Goal: Information Seeking & Learning: Check status

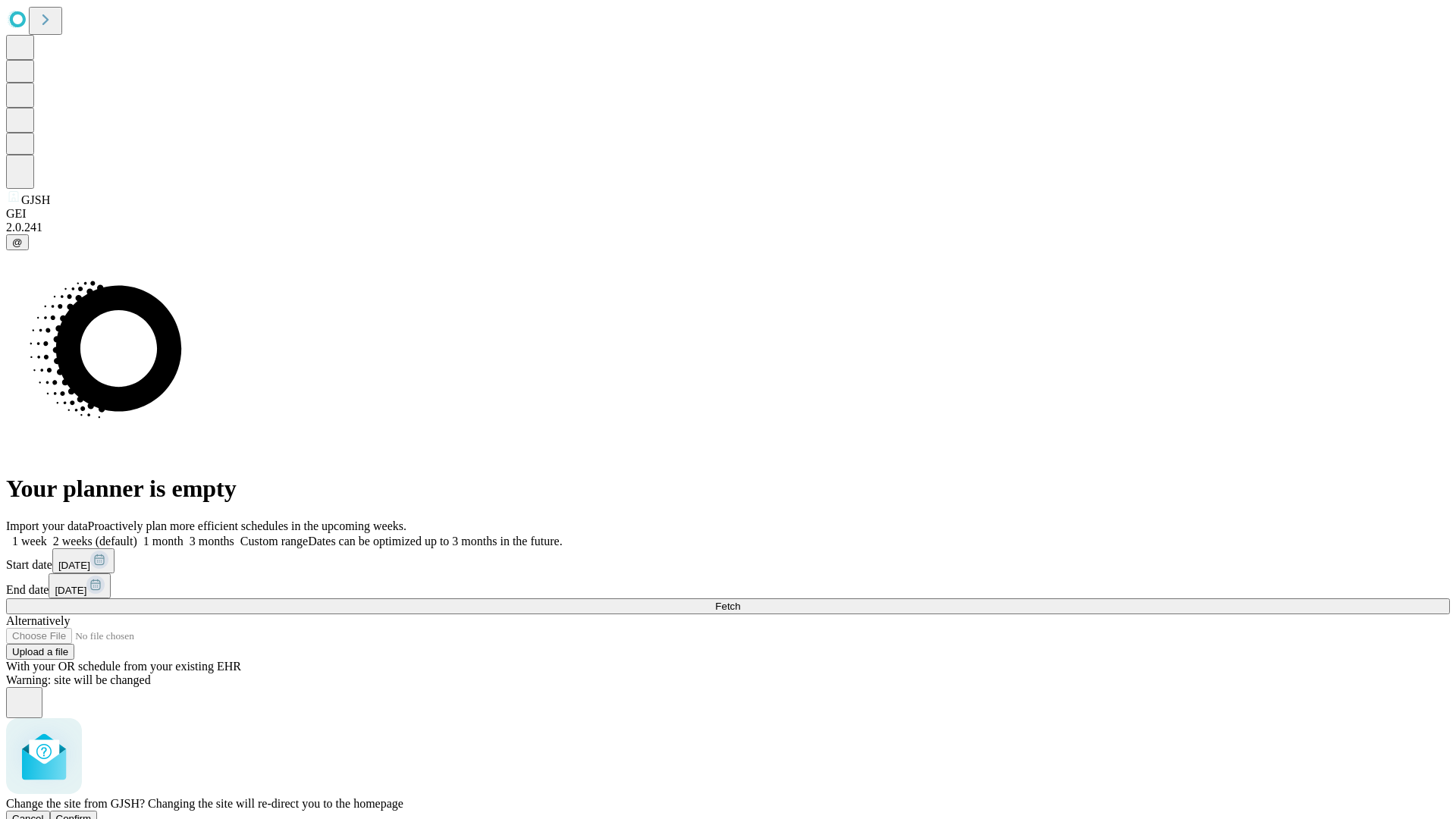
click at [92, 813] on span "Confirm" at bounding box center [74, 819] width 36 height 11
click at [183, 534] on label "1 month" at bounding box center [160, 541] width 47 height 13
click at [740, 601] on span "Fetch" at bounding box center [727, 606] width 25 height 11
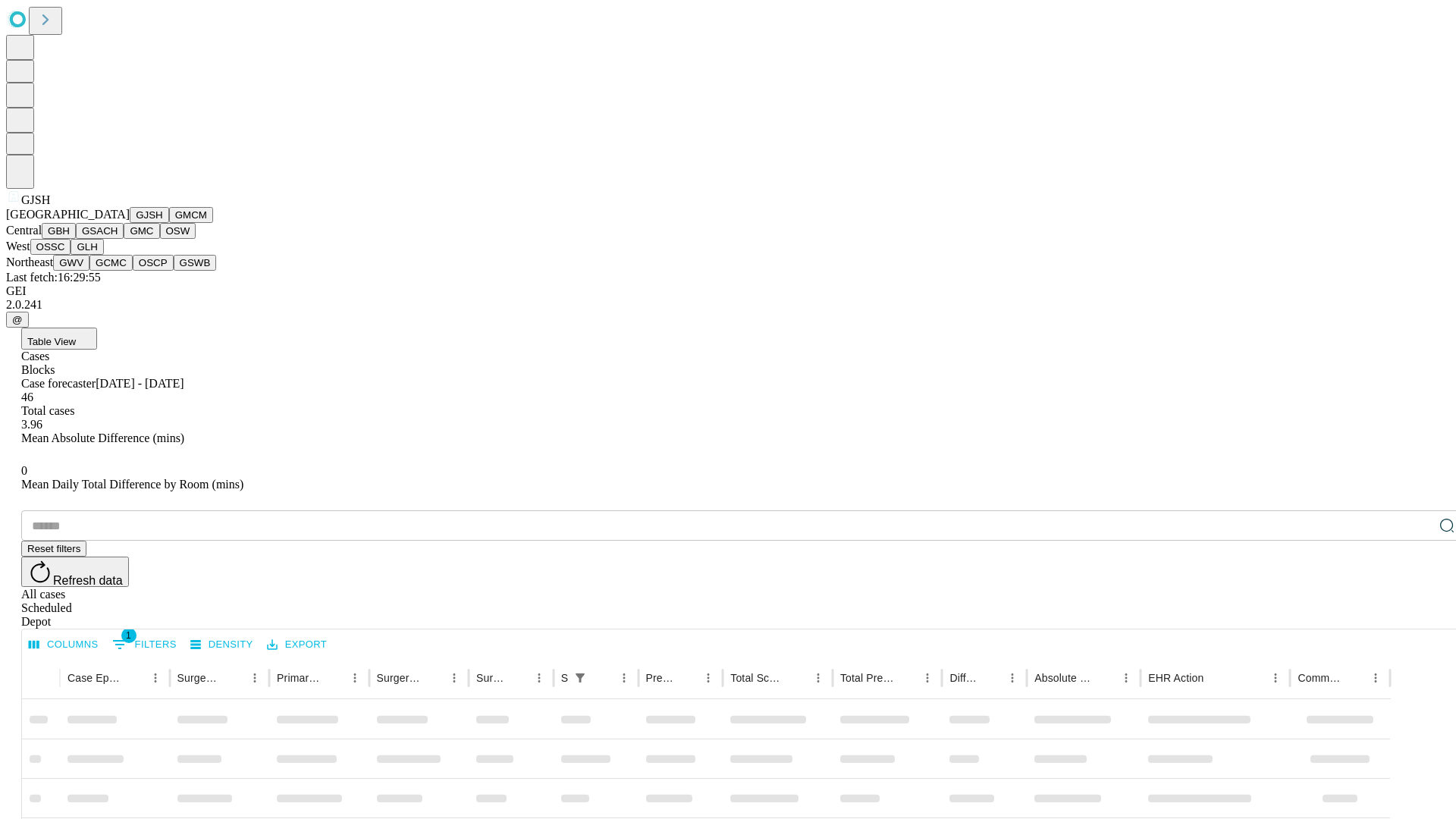
click at [169, 223] on button "GMCM" at bounding box center [191, 214] width 44 height 16
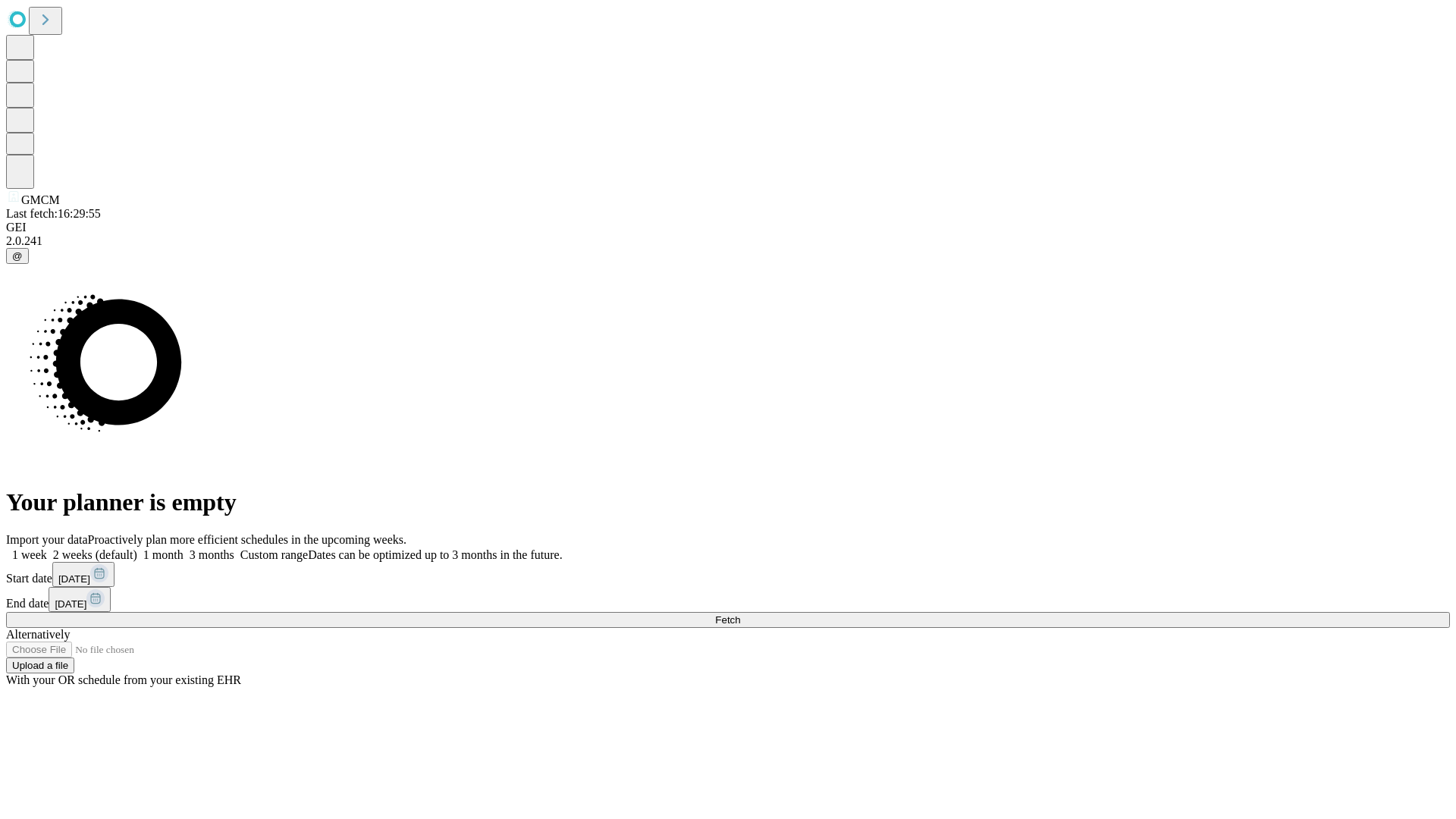
click at [183, 549] on label "1 month" at bounding box center [160, 555] width 47 height 13
click at [740, 614] on span "Fetch" at bounding box center [727, 620] width 25 height 11
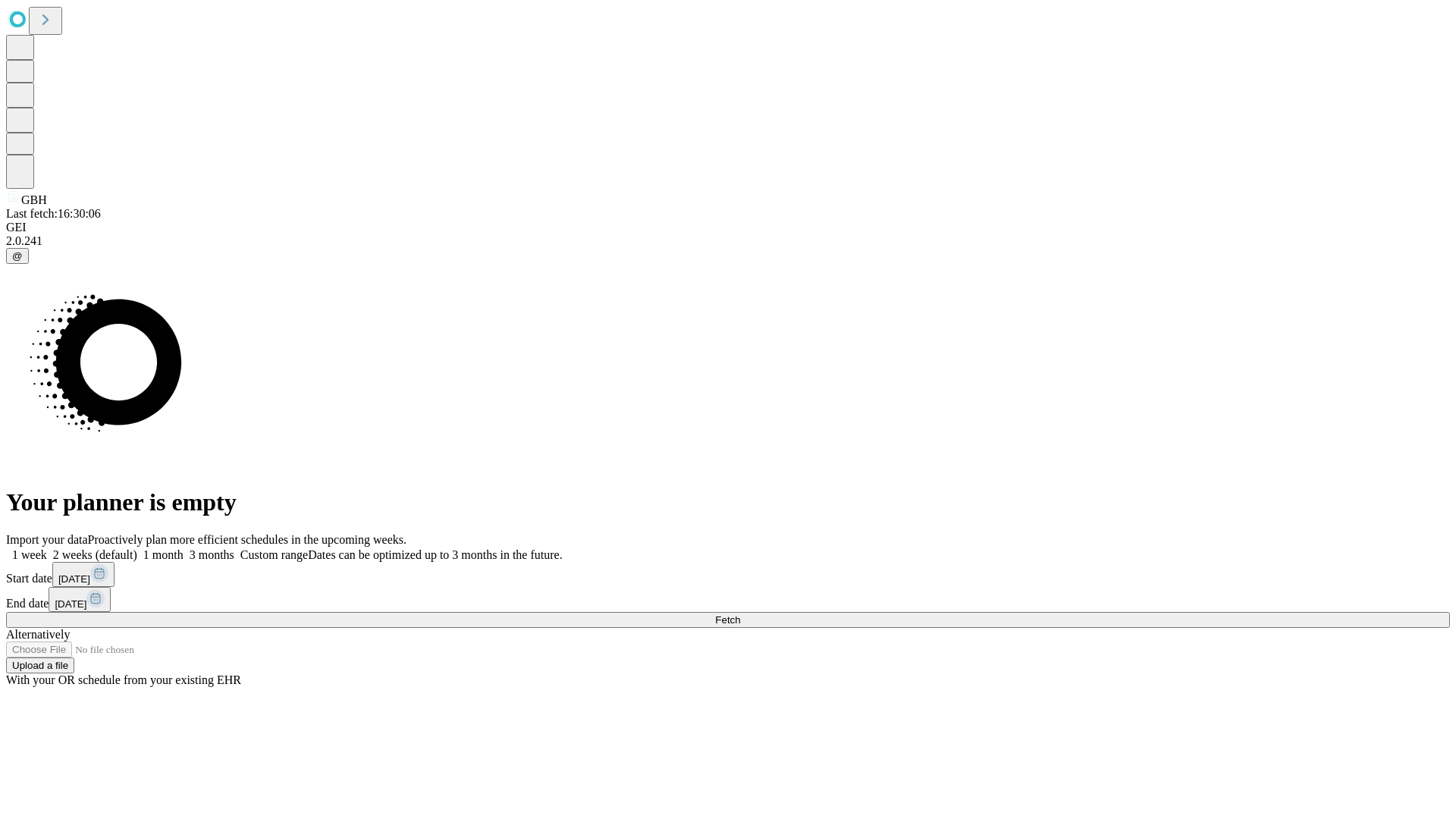
click at [183, 549] on label "1 month" at bounding box center [160, 555] width 47 height 13
click at [740, 614] on span "Fetch" at bounding box center [727, 620] width 25 height 11
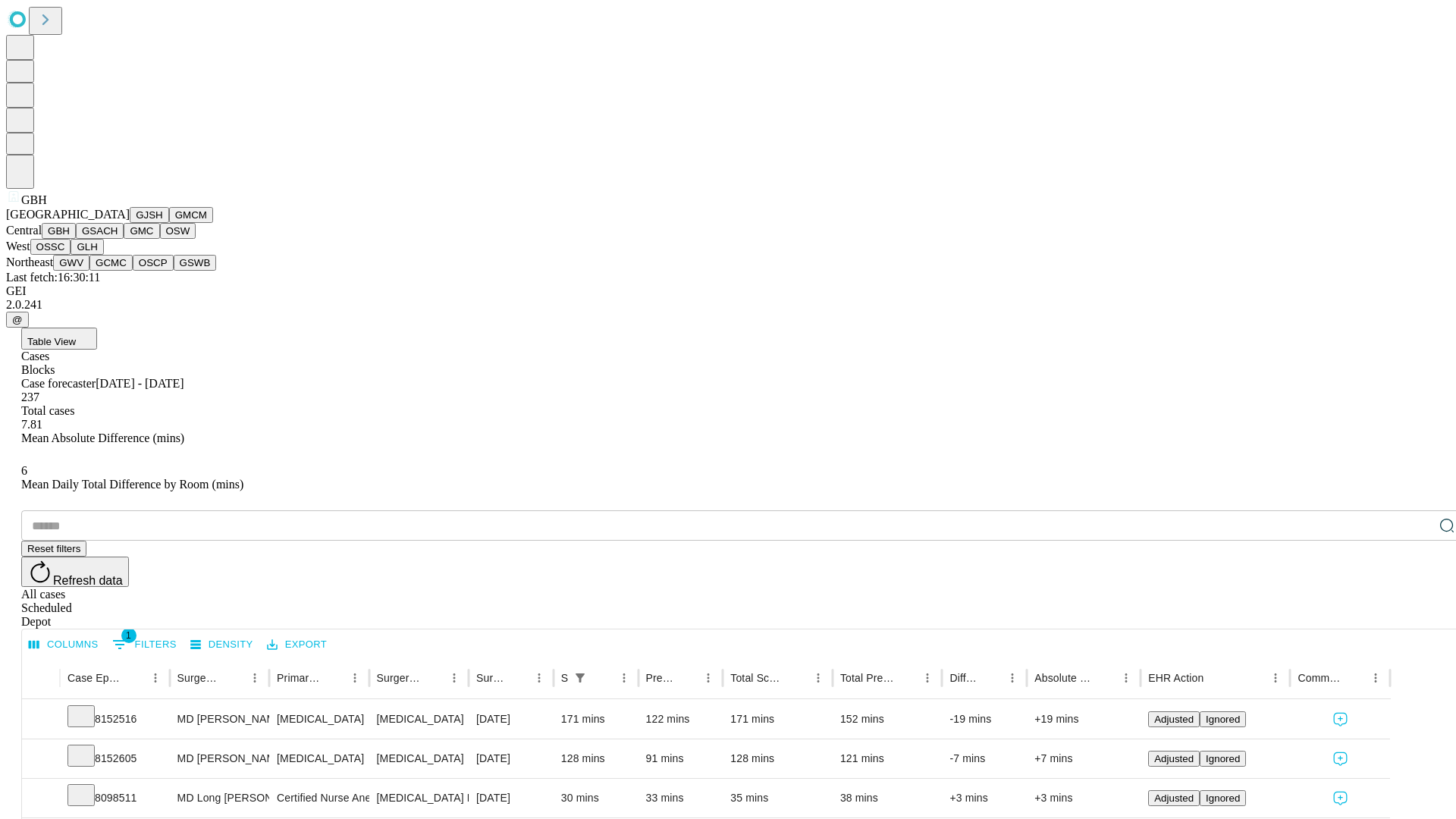
click at [118, 239] on button "GSACH" at bounding box center [100, 231] width 47 height 16
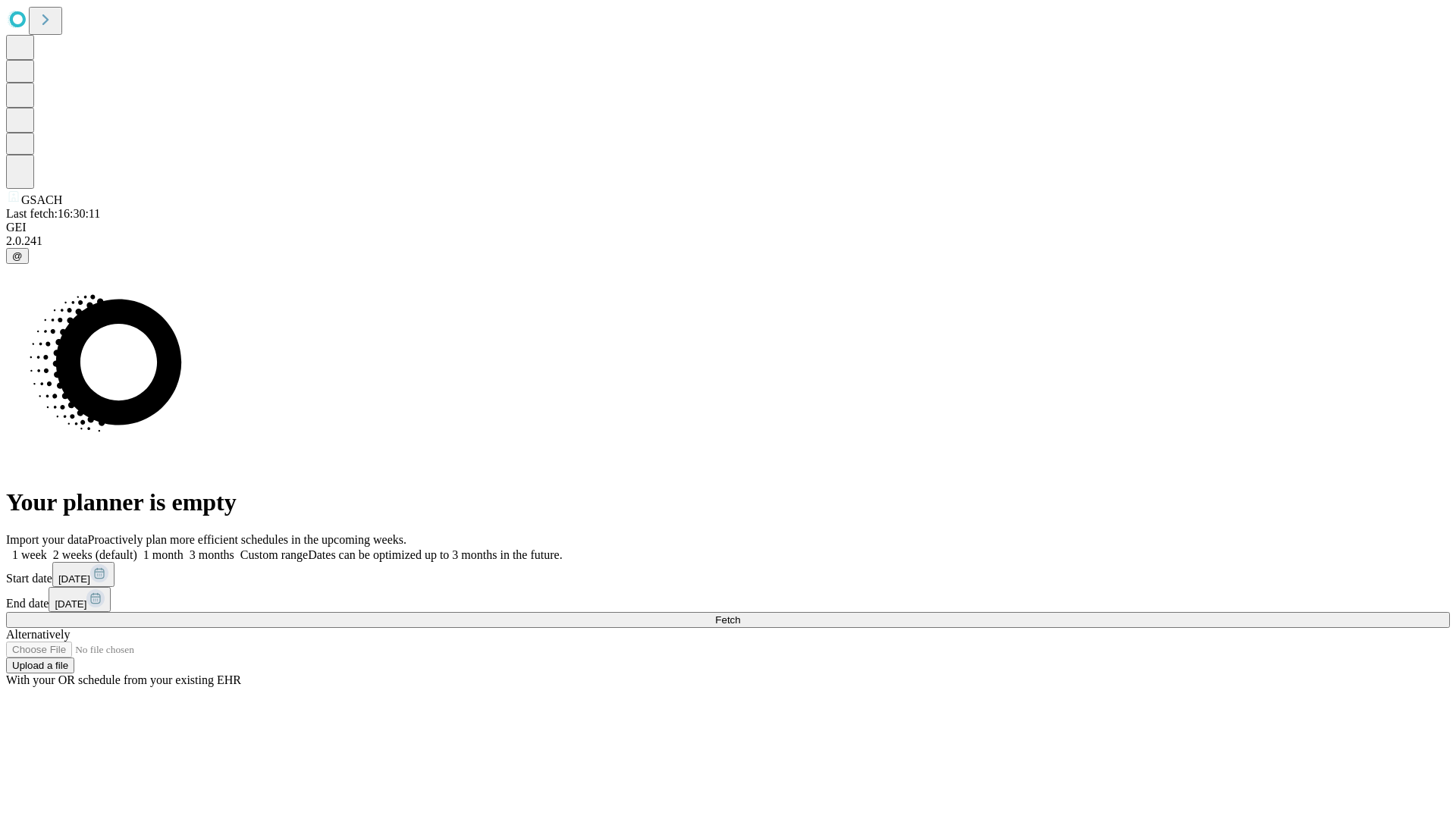
click at [183, 549] on label "1 month" at bounding box center [160, 555] width 47 height 13
click at [740, 614] on span "Fetch" at bounding box center [727, 620] width 25 height 11
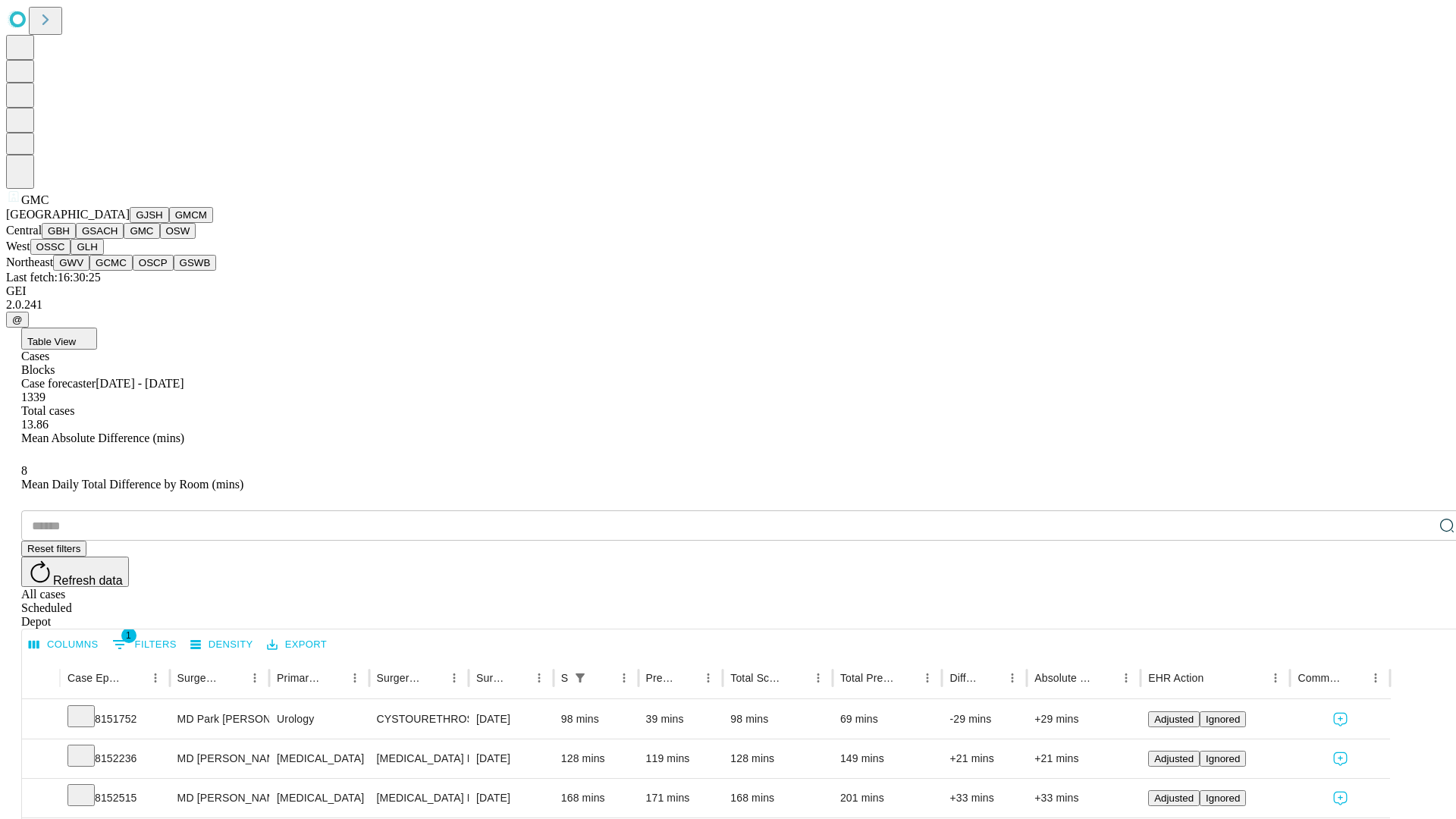
click at [160, 239] on button "OSW" at bounding box center [178, 231] width 36 height 16
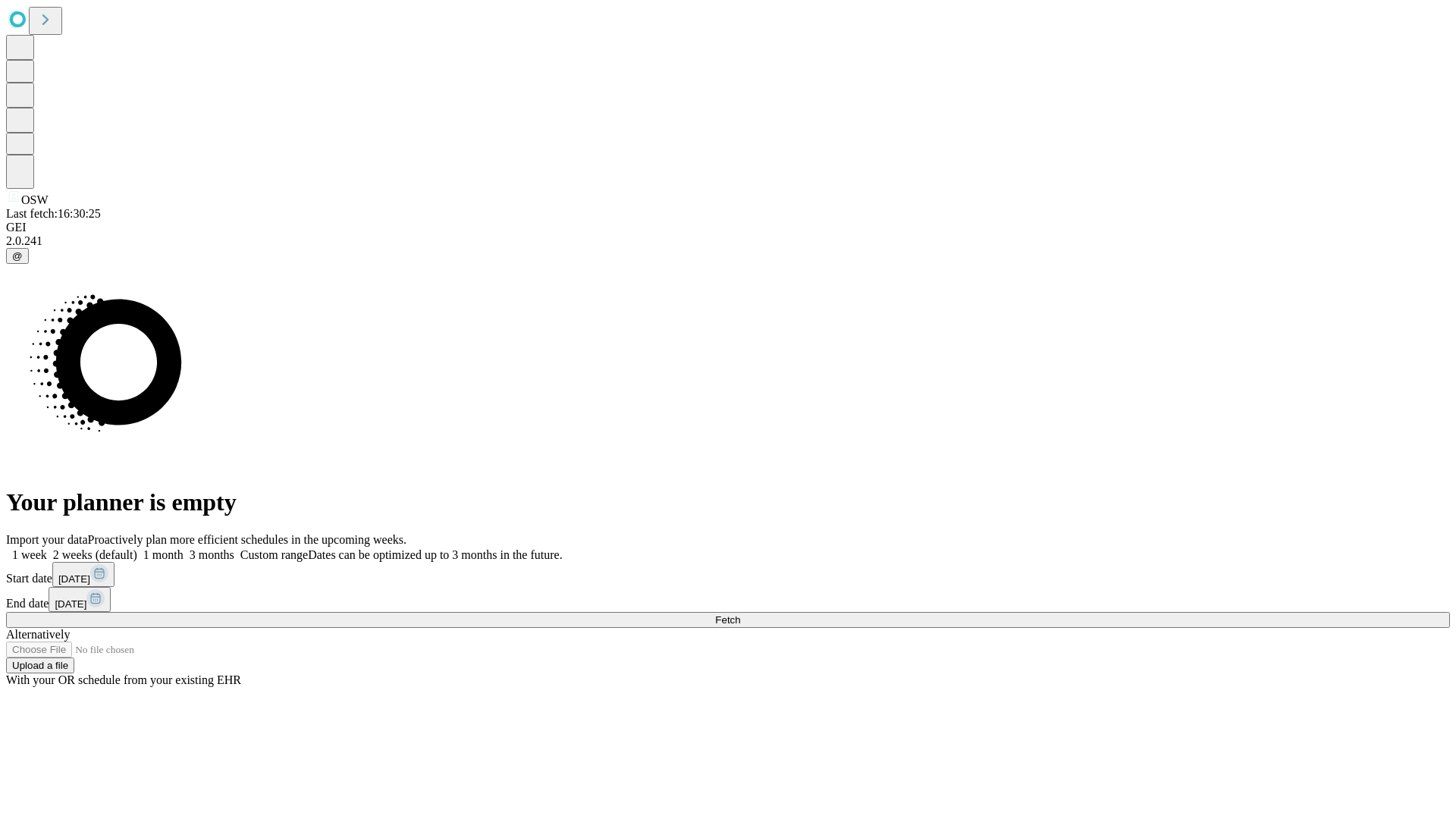
click at [183, 549] on label "1 month" at bounding box center [160, 555] width 47 height 13
click at [740, 614] on span "Fetch" at bounding box center [727, 620] width 25 height 11
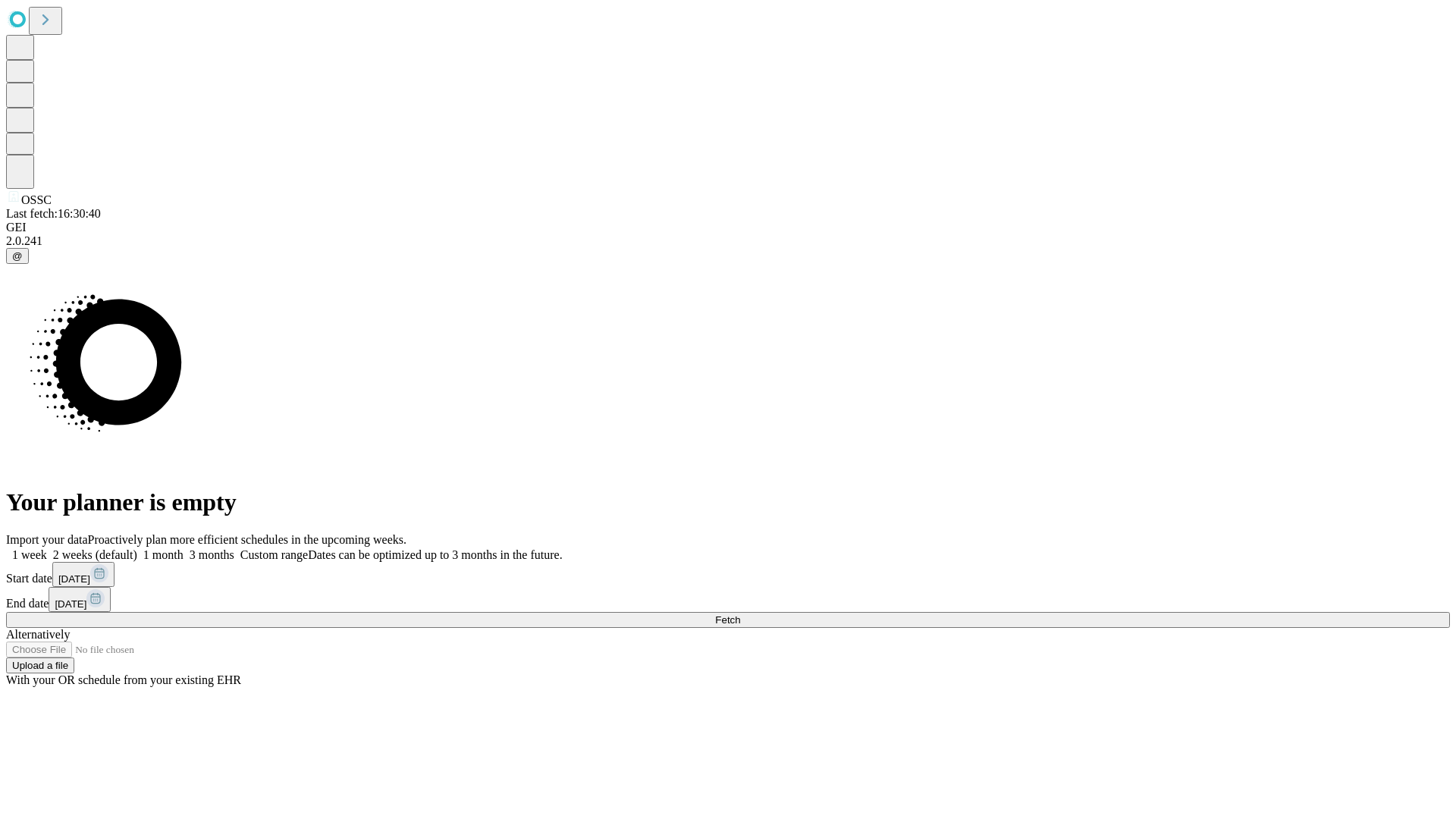
click at [183, 549] on label "1 month" at bounding box center [160, 555] width 47 height 13
click at [740, 614] on span "Fetch" at bounding box center [727, 620] width 25 height 11
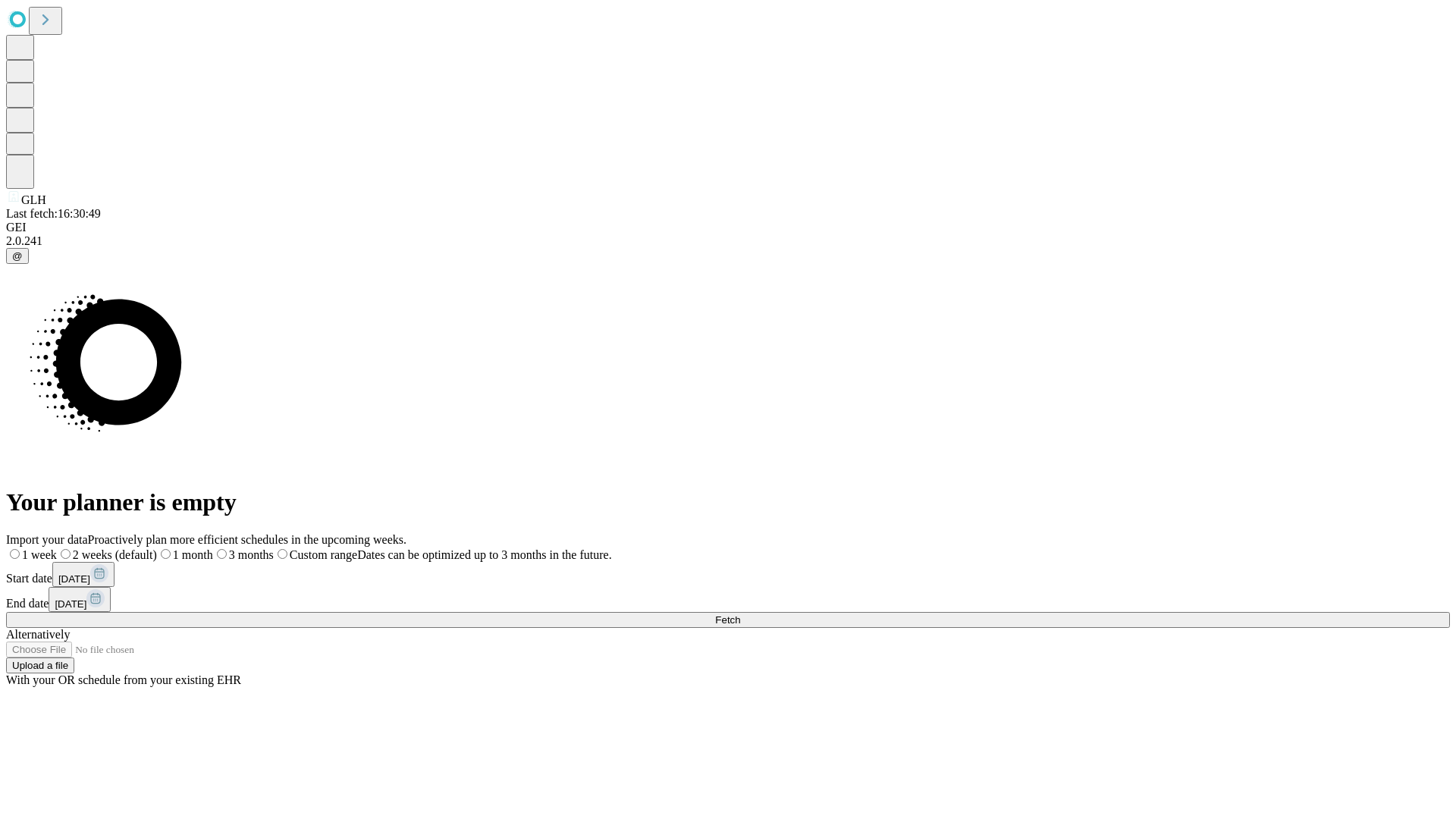
click at [740, 614] on span "Fetch" at bounding box center [727, 620] width 25 height 11
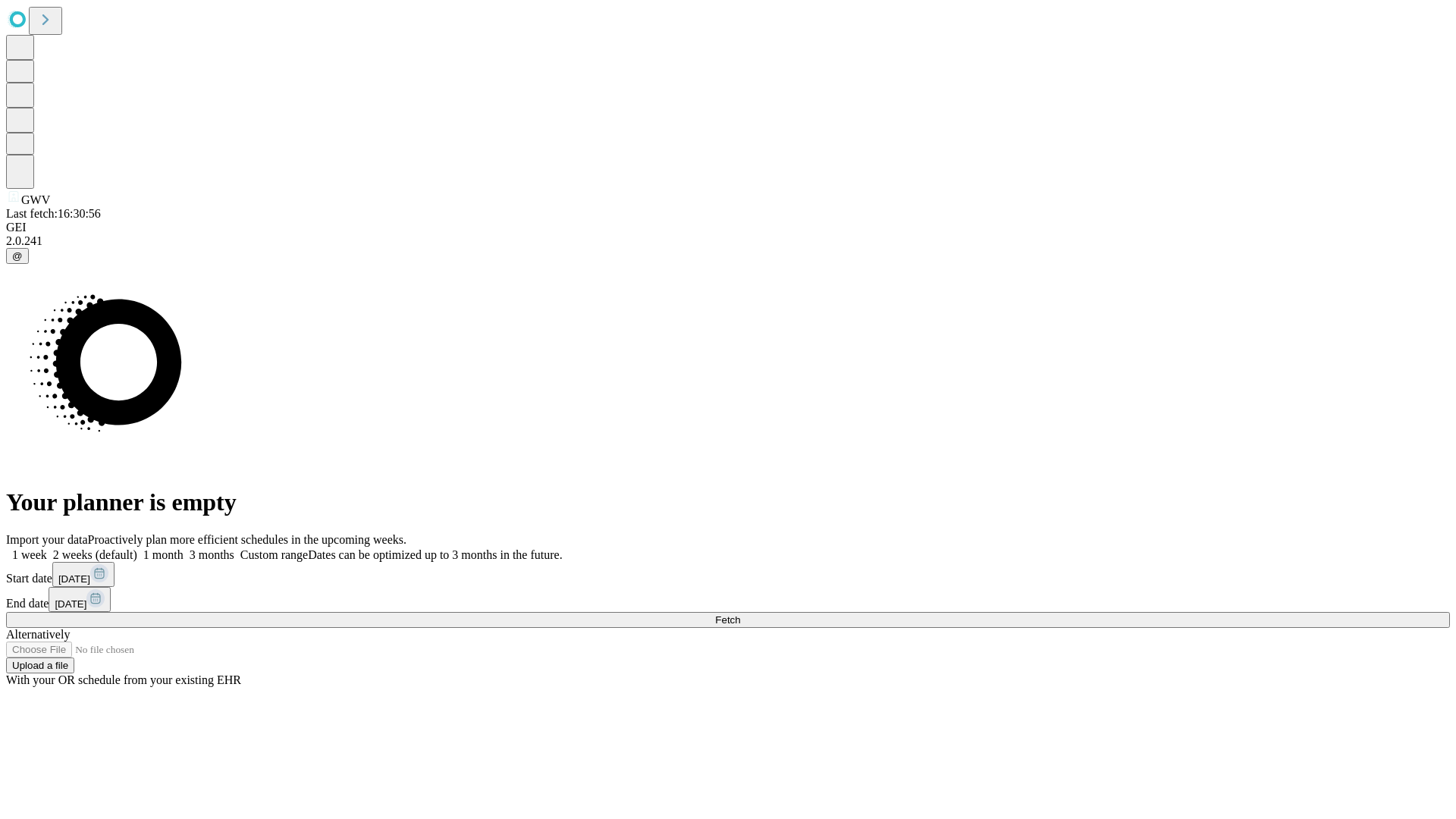
click at [740, 614] on span "Fetch" at bounding box center [727, 620] width 25 height 11
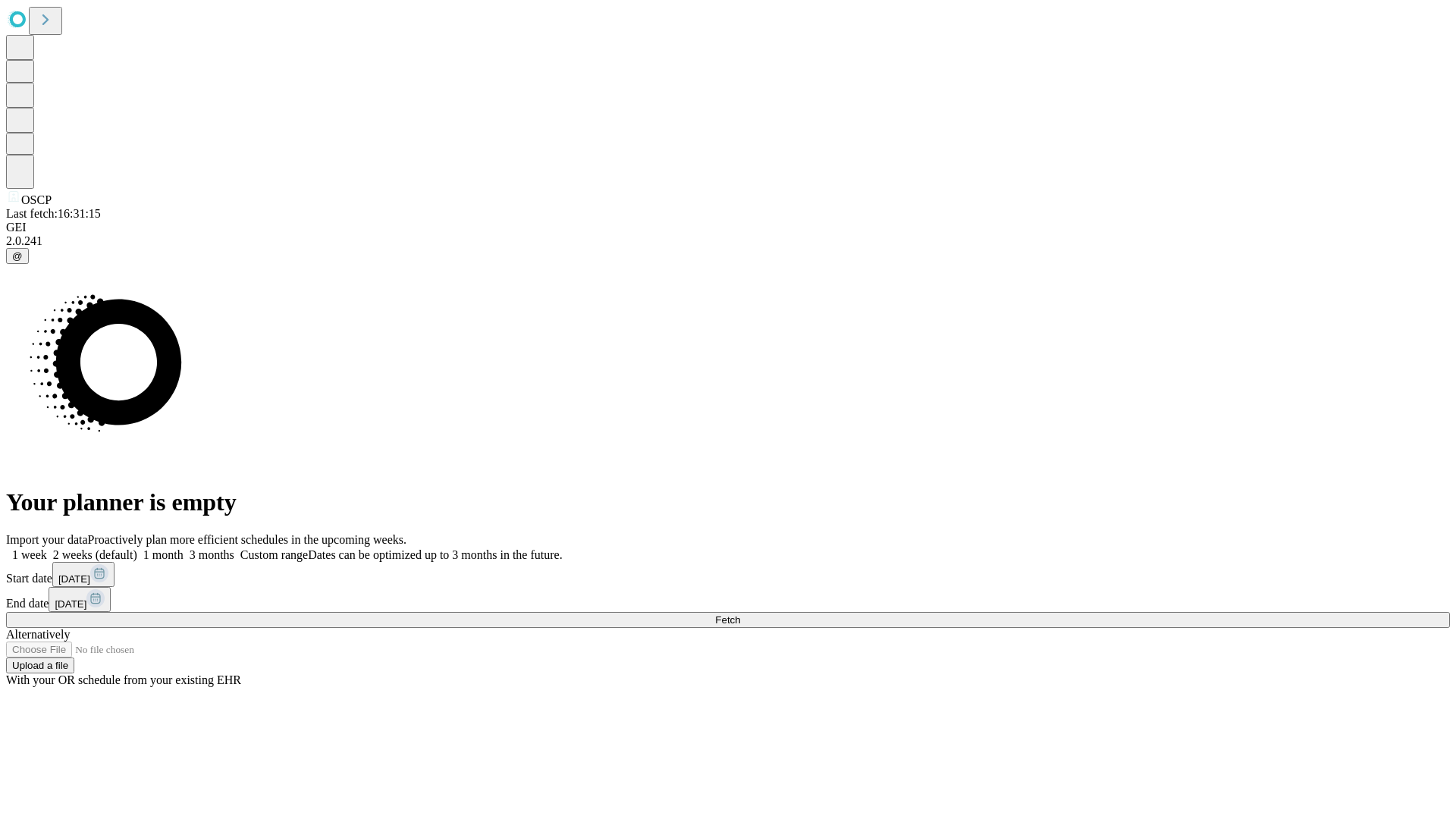
click at [183, 549] on label "1 month" at bounding box center [160, 555] width 47 height 13
click at [740, 614] on span "Fetch" at bounding box center [727, 620] width 25 height 11
